Goal: Task Accomplishment & Management: Manage account settings

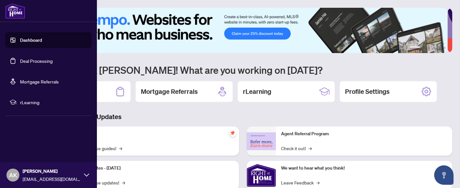
click at [25, 64] on link "Deal Processing" at bounding box center [36, 61] width 33 height 6
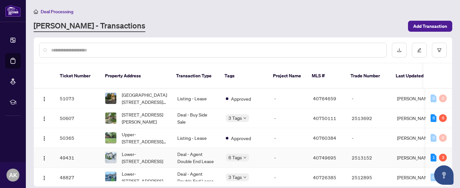
click at [145, 150] on span "Lower-[STREET_ADDRESS]" at bounding box center [144, 157] width 45 height 14
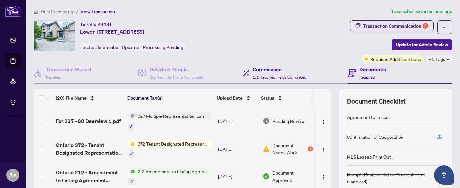
scroll to position [8, 0]
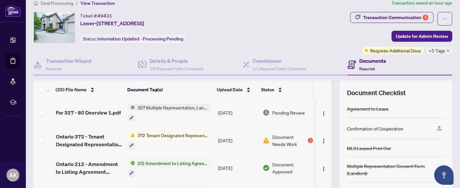
click at [104, 137] on span "Ontario 372 - Tenant Designated Representation Agreement - Authority for Lease …" at bounding box center [89, 140] width 67 height 16
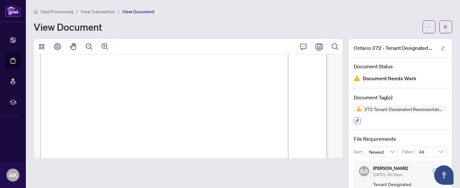
click at [356, 120] on icon "button" at bounding box center [358, 121] width 4 height 4
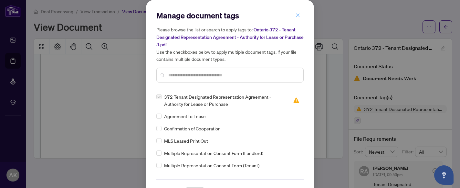
click at [297, 16] on icon "close" at bounding box center [298, 15] width 5 height 5
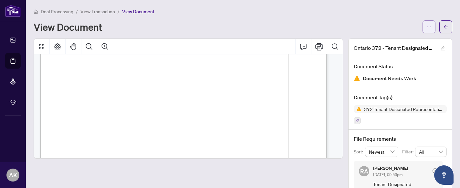
click at [422, 29] on button "button" at bounding box center [428, 26] width 13 height 13
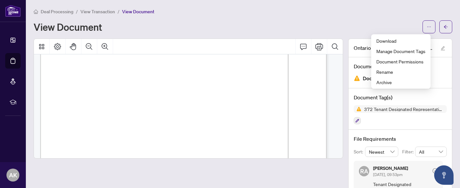
click at [380, 20] on div "View Document" at bounding box center [243, 26] width 419 height 13
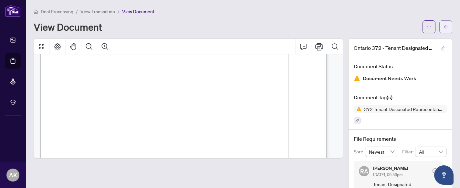
click at [443, 26] on icon "arrow-left" at bounding box center [445, 27] width 5 height 5
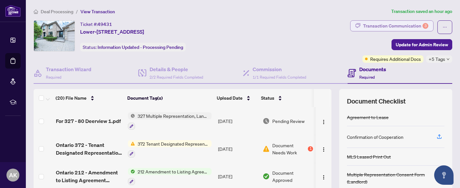
click at [391, 28] on div "Transaction Communication 3" at bounding box center [395, 26] width 65 height 10
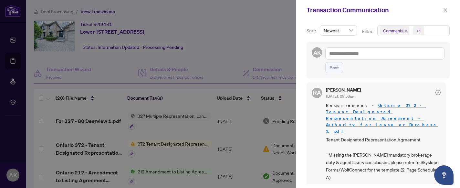
scroll to position [123, 0]
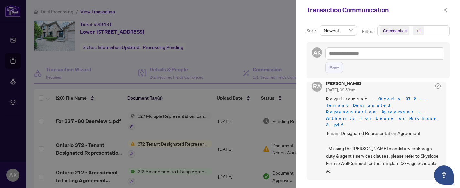
click at [182, 141] on div at bounding box center [230, 94] width 460 height 188
click at [192, 144] on div at bounding box center [230, 94] width 460 height 188
click at [445, 8] on icon "close" at bounding box center [445, 10] width 5 height 5
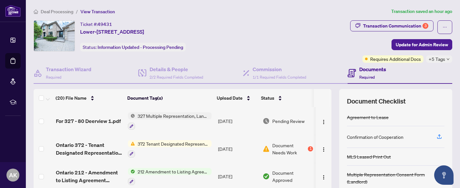
click at [278, 147] on span "Document Needs Work" at bounding box center [289, 148] width 34 height 14
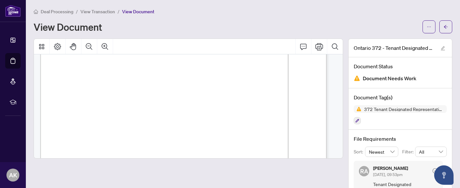
scroll to position [1237, 0]
click at [444, 25] on icon "arrow-left" at bounding box center [446, 27] width 4 height 4
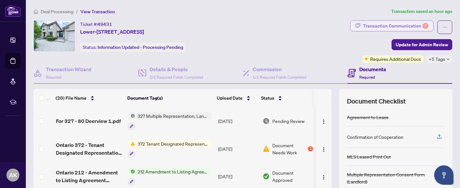
click at [397, 23] on div "Transaction Communication 3" at bounding box center [395, 26] width 65 height 10
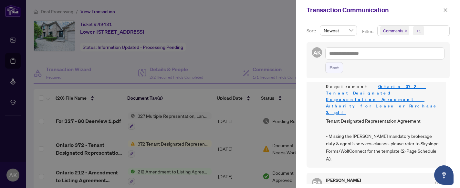
scroll to position [163, 0]
